Goal: Information Seeking & Learning: Check status

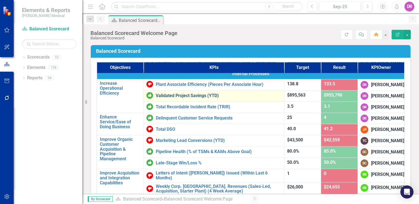
scroll to position [154, 0]
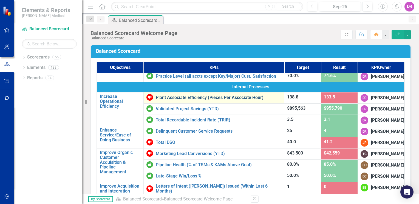
click at [183, 100] on link "Plant Associate Efficiency (Pieces Per Associate Hour)" at bounding box center [218, 97] width 125 height 5
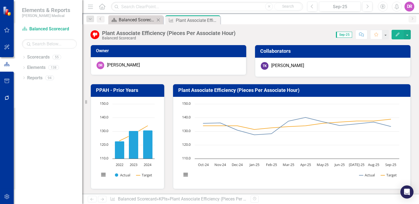
click at [123, 20] on div "Balanced Scorecard Welcome Page" at bounding box center [137, 19] width 36 height 7
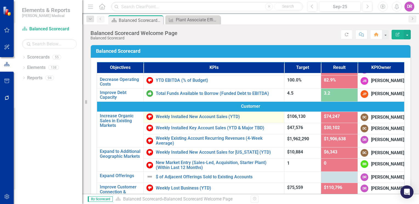
scroll to position [27, 0]
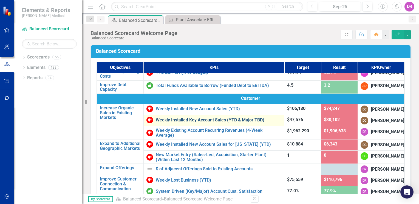
click at [158, 123] on link "Weekly Installed Key Account Sales (YTD & Major TBD)" at bounding box center [218, 120] width 125 height 5
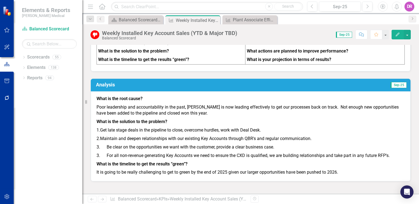
scroll to position [274, 0]
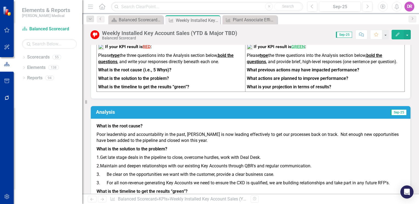
click at [192, 107] on div "Analysis Sep-25 What is the root cause? Poor leadership and accountability in t…" at bounding box center [250, 154] width 328 height 110
click at [188, 105] on div "Analysis Sep-25 What is the root cause? Poor leadership and accountability in t…" at bounding box center [250, 154] width 328 height 110
click at [191, 104] on div "Analysis Sep-25 What is the root cause? Poor leadership and accountability in t…" at bounding box center [250, 154] width 328 height 110
click at [192, 103] on div "Analysis Sep-25 What is the root cause? Poor leadership and accountability in t…" at bounding box center [250, 154] width 328 height 110
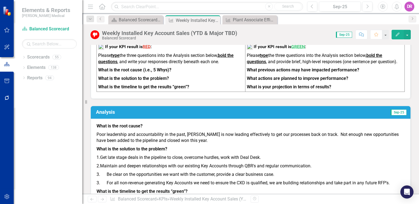
click at [348, 104] on div "Analysis Sep-25 What is the root cause? Poor leadership and accountability in t…" at bounding box center [250, 154] width 328 height 110
click at [347, 106] on div "Analysis Sep-25 What is the root cause? Poor leadership and accountability in t…" at bounding box center [250, 154] width 328 height 110
click at [344, 108] on div "Analysis Sep-25 What is the root cause? Poor leadership and accountability in t…" at bounding box center [250, 157] width 320 height 103
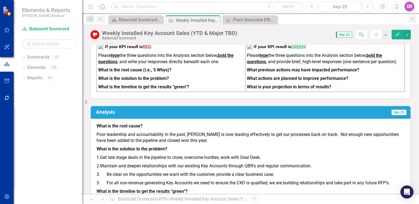
click at [376, 105] on div "Analysis Sep-25 What is the root cause? Poor leadership and accountability in t…" at bounding box center [250, 154] width 328 height 110
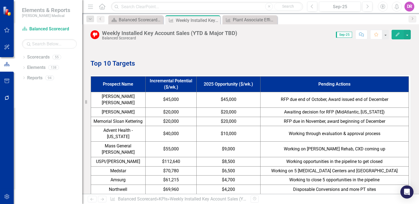
scroll to position [466, 0]
